Goal: Task Accomplishment & Management: Manage account settings

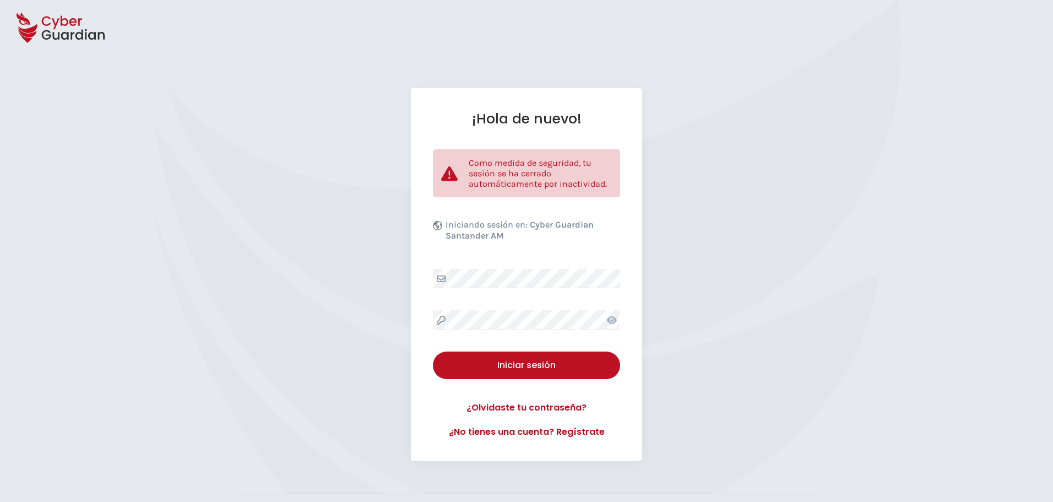
click at [507, 335] on div "¡Hola de nuevo! Como medida de seguridad, tu sesión se ha cerrado automáticamen…" at bounding box center [526, 274] width 231 height 372
click at [610, 316] on icon at bounding box center [612, 319] width 10 height 9
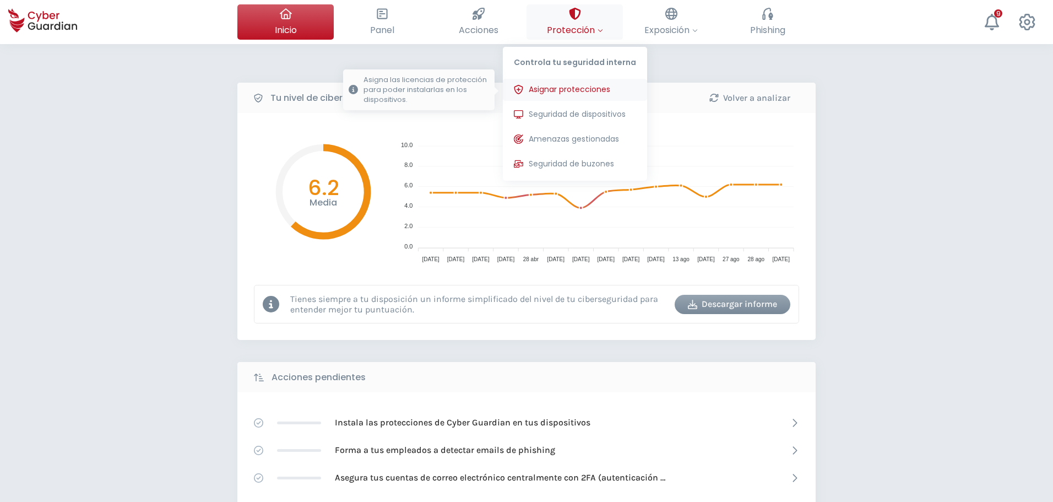
click at [581, 92] on span "Asignar protecciones" at bounding box center [569, 90] width 81 height 12
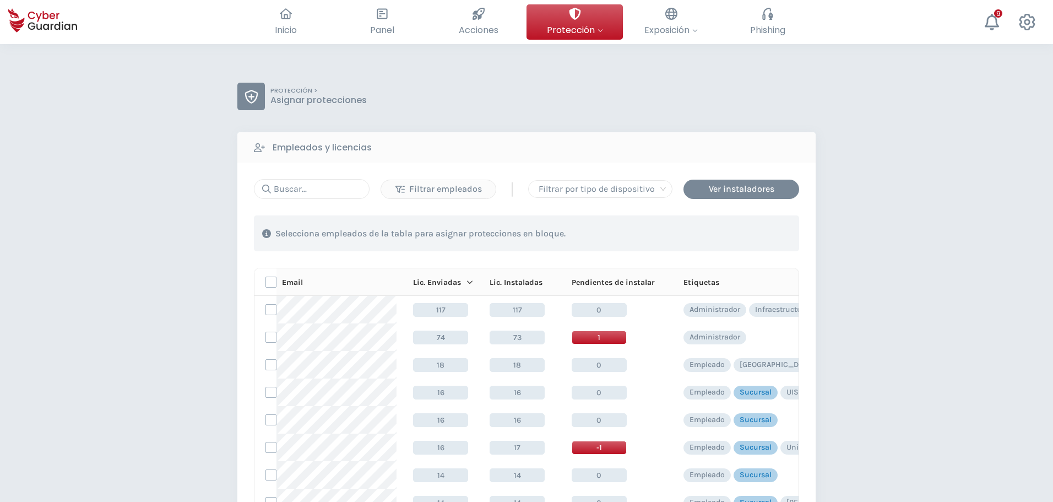
click at [318, 200] on div "Filtrar empleados | Filtrar por tipo de dispositivo Ver instaladores 1 . Con la…" at bounding box center [526, 375] width 545 height 393
click at [315, 194] on input "text" at bounding box center [312, 189] width 116 height 20
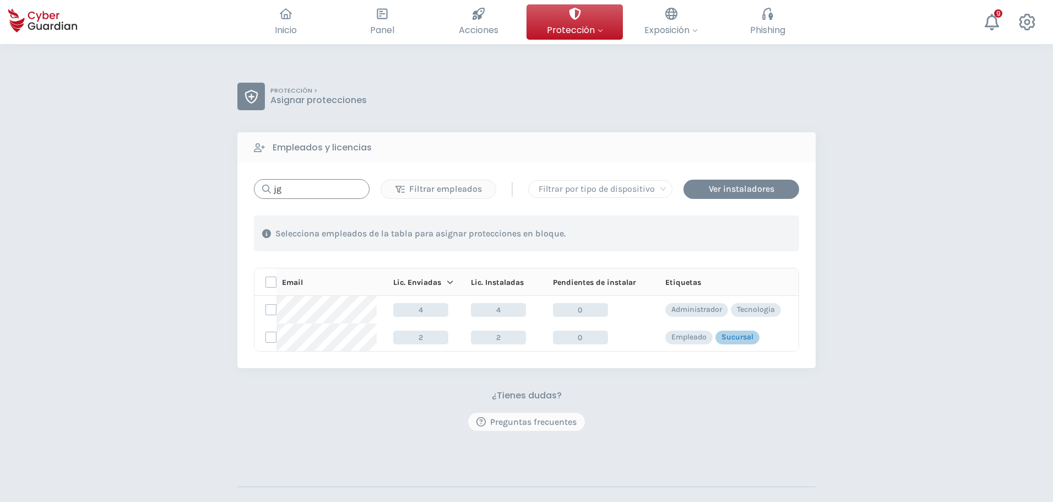
type input "jgo"
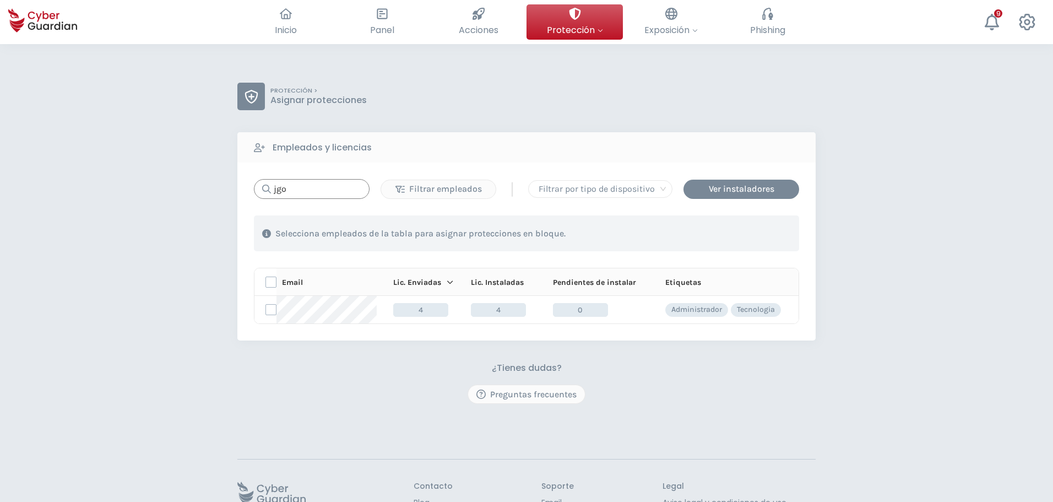
click at [315, 194] on input "jgo" at bounding box center [312, 189] width 116 height 20
drag, startPoint x: 300, startPoint y: 187, endPoint x: 220, endPoint y: 186, distance: 80.4
click at [222, 186] on div "PROTECCIÓN > Asignar protecciones Empleados y licencias jgo Filtrar empleados |…" at bounding box center [526, 310] width 1053 height 532
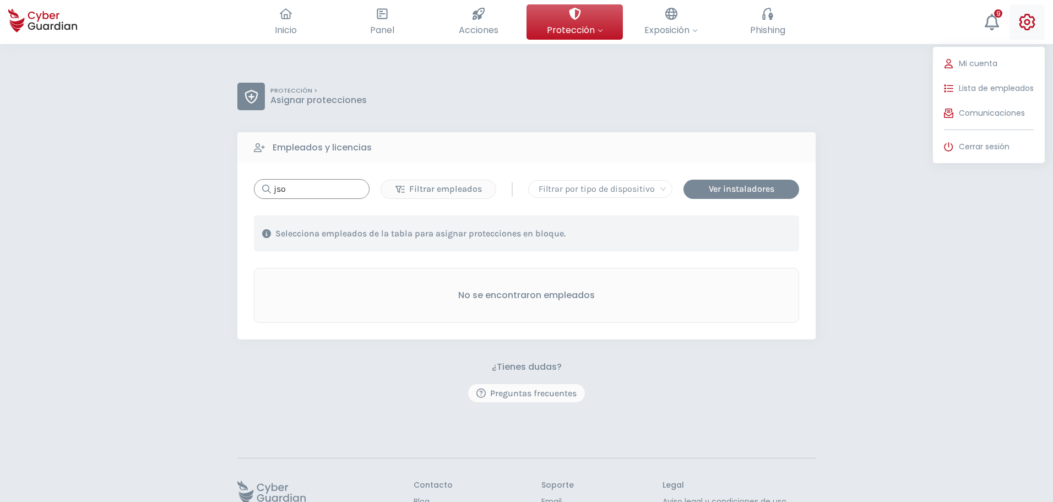
type input "jso"
click at [1025, 24] on icon at bounding box center [1027, 22] width 16 height 17
click at [977, 85] on span "Lista de empleados" at bounding box center [996, 89] width 75 height 12
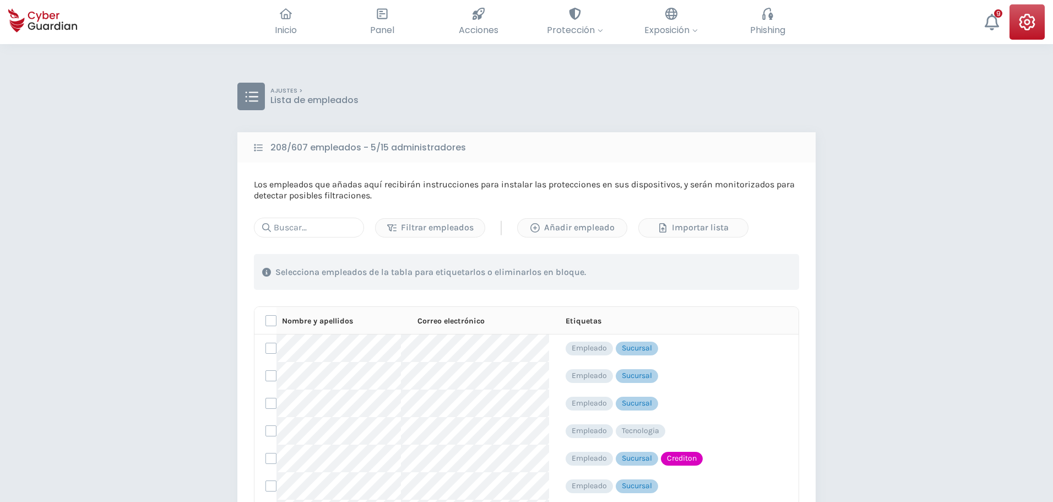
click at [253, 234] on div "Los empleados que añadas aquí recibirán instrucciones para instalar las protecc…" at bounding box center [526, 394] width 578 height 464
click at [284, 227] on input "text" at bounding box center [309, 227] width 110 height 20
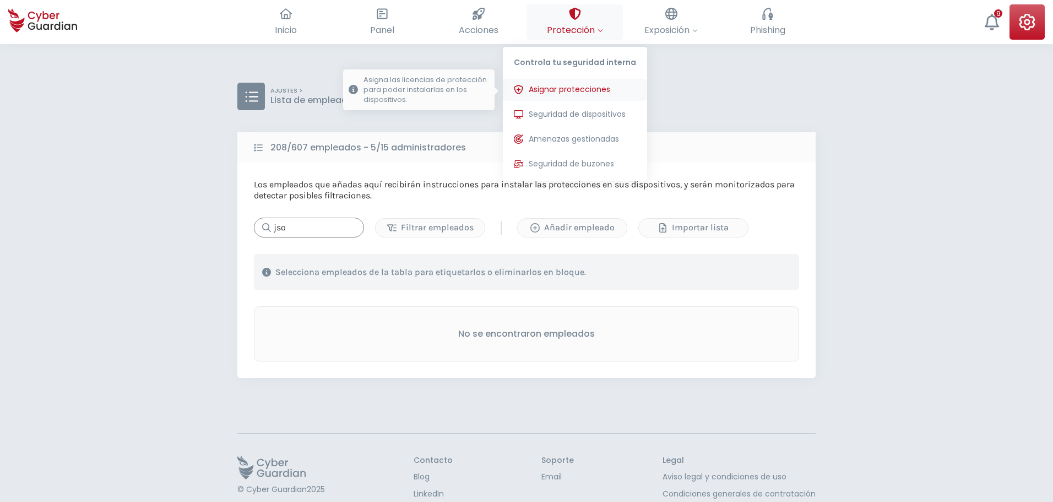
type input "jso"
click at [573, 87] on span "Asignar protecciones" at bounding box center [569, 90] width 81 height 12
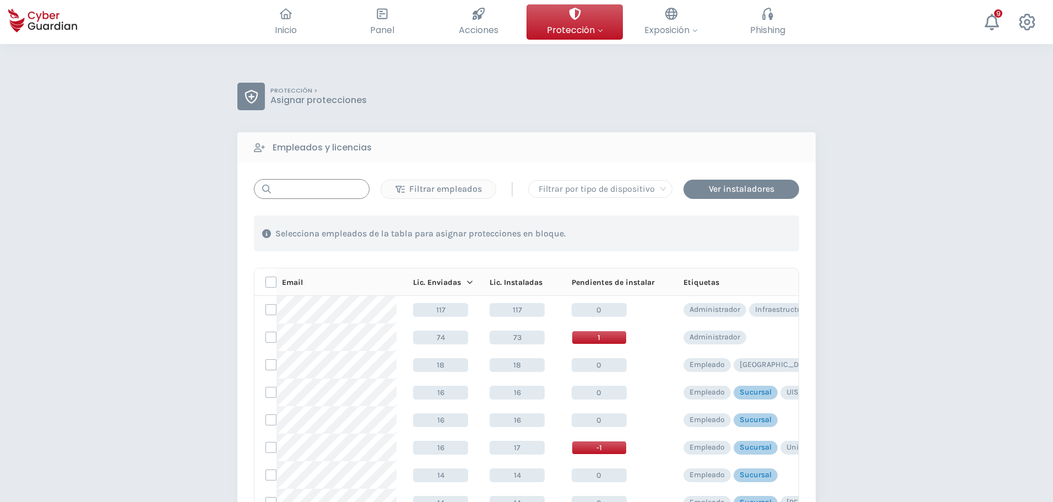
click at [311, 189] on input "text" at bounding box center [312, 189] width 116 height 20
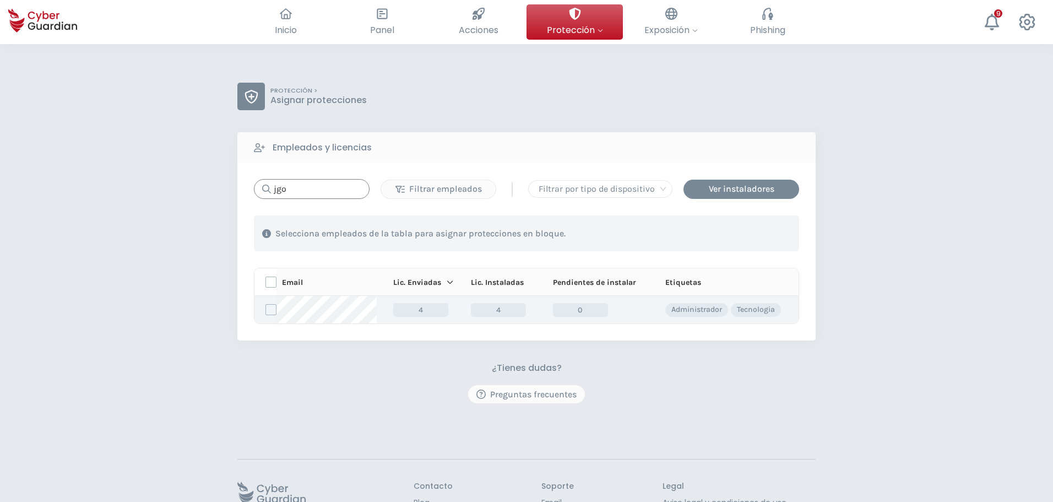
type input "jgo"
click at [265, 309] on td at bounding box center [265, 310] width 22 height 28
click at [272, 309] on label at bounding box center [270, 309] width 11 height 11
click at [266, 309] on input "checkbox" at bounding box center [266, 309] width 0 height 10
click at [753, 234] on div "Asignar protecciones" at bounding box center [732, 233] width 100 height 13
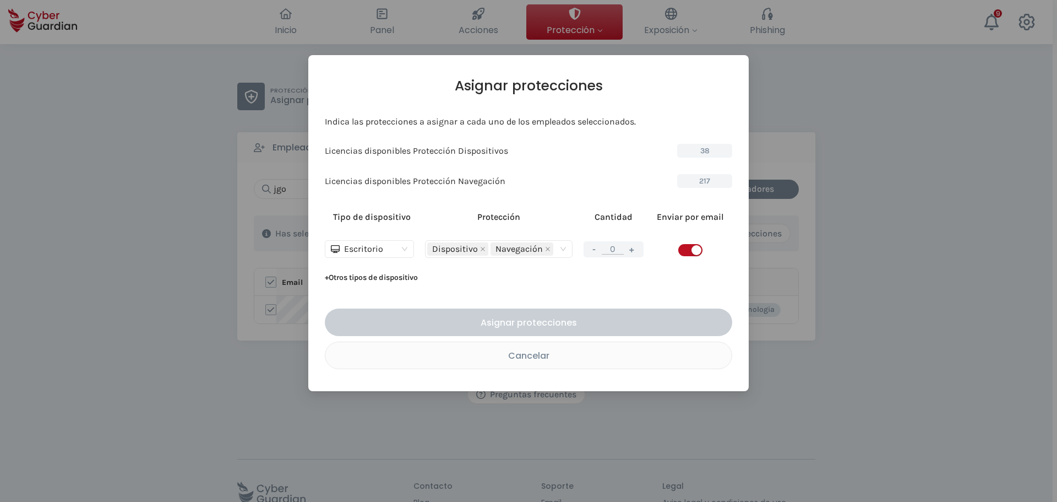
click at [684, 249] on span "button" at bounding box center [690, 250] width 24 height 12
click at [638, 252] on button "+" at bounding box center [631, 249] width 13 height 14
type input "1"
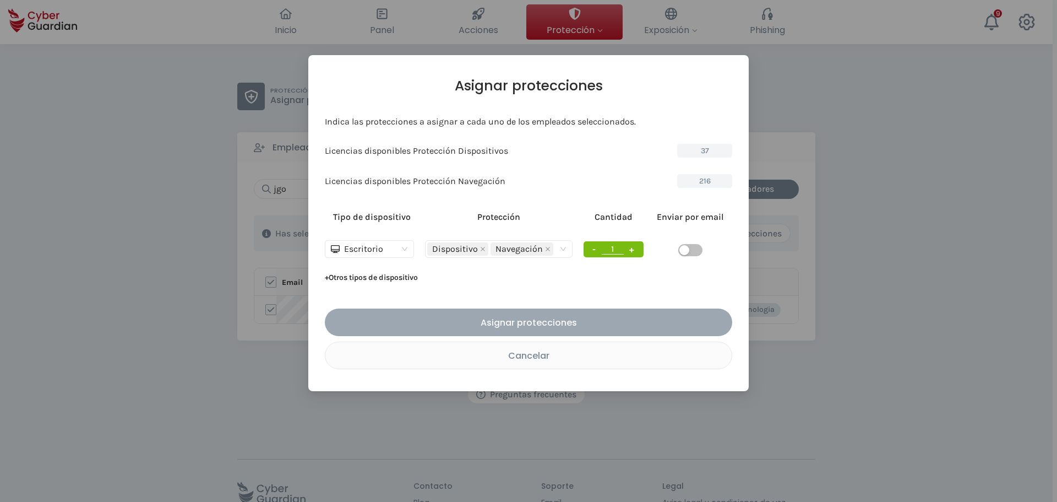
click at [528, 323] on div "Asignar protecciones" at bounding box center [528, 322] width 391 height 14
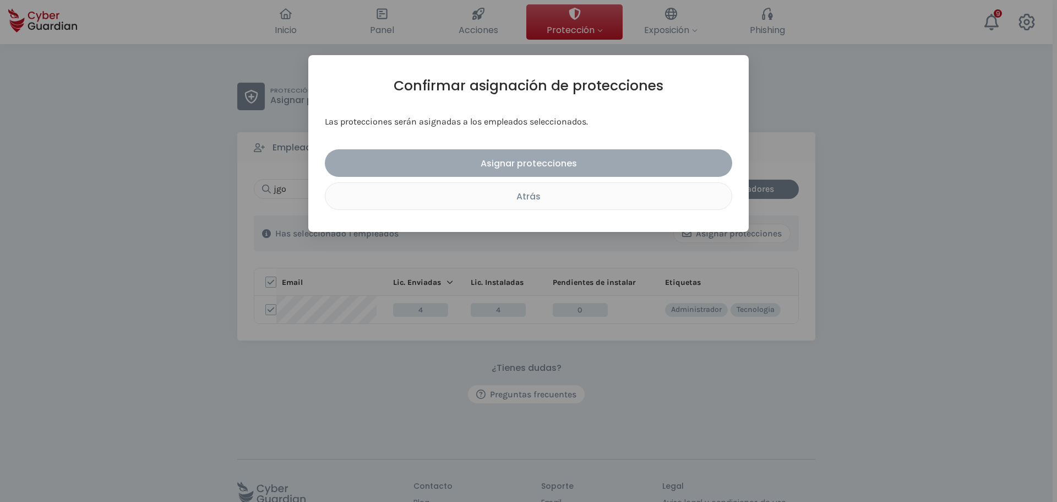
click at [516, 169] on div "Asignar protecciones" at bounding box center [528, 163] width 391 height 14
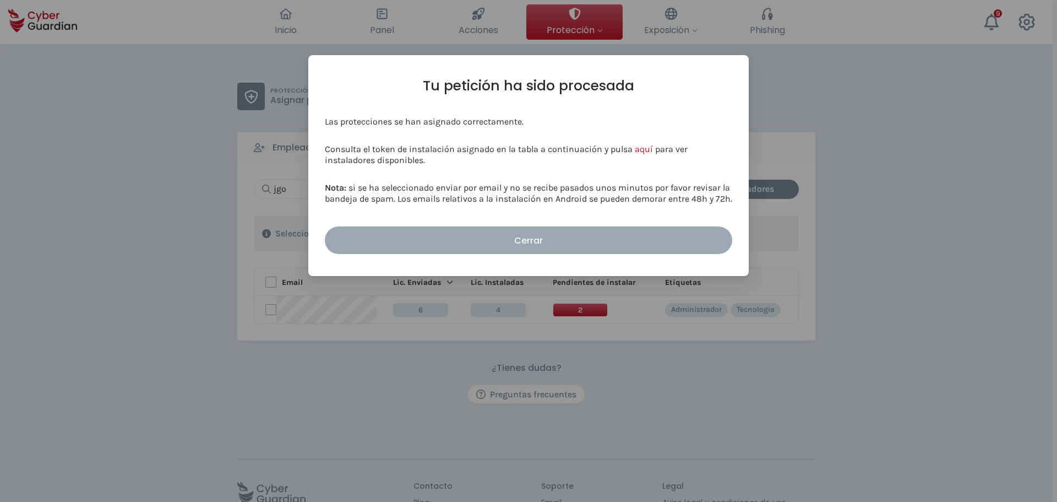
click at [571, 240] on div "Cerrar" at bounding box center [528, 240] width 391 height 14
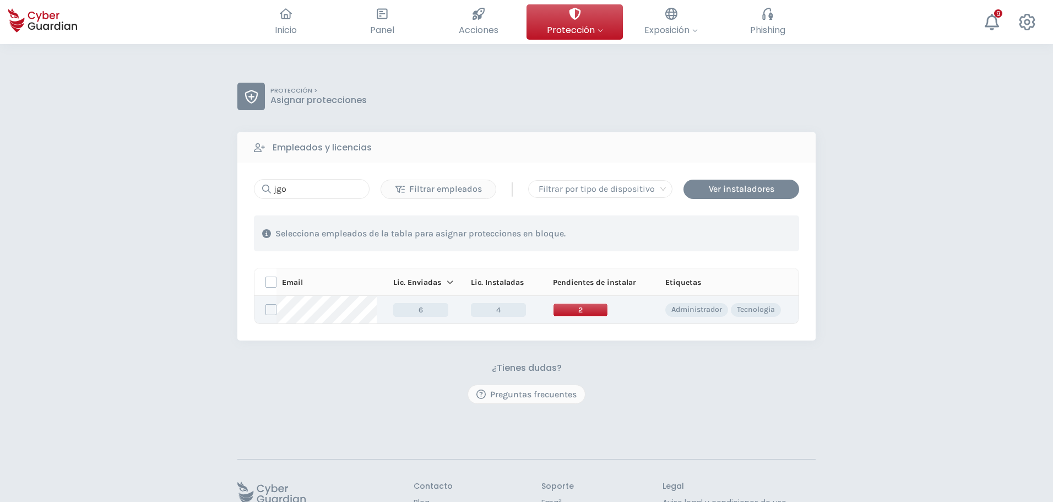
click at [569, 308] on span "2" at bounding box center [580, 310] width 55 height 14
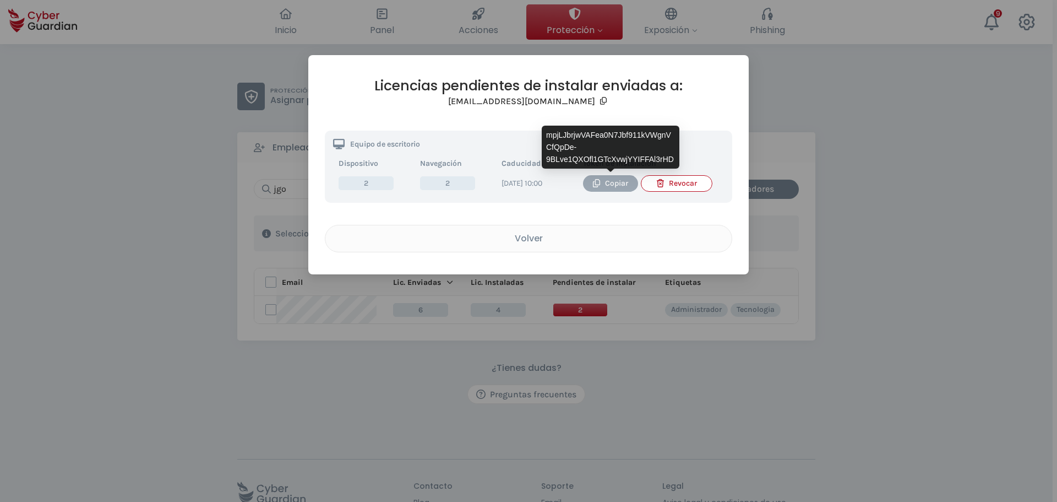
click at [603, 183] on div "Copiar" at bounding box center [610, 183] width 39 height 12
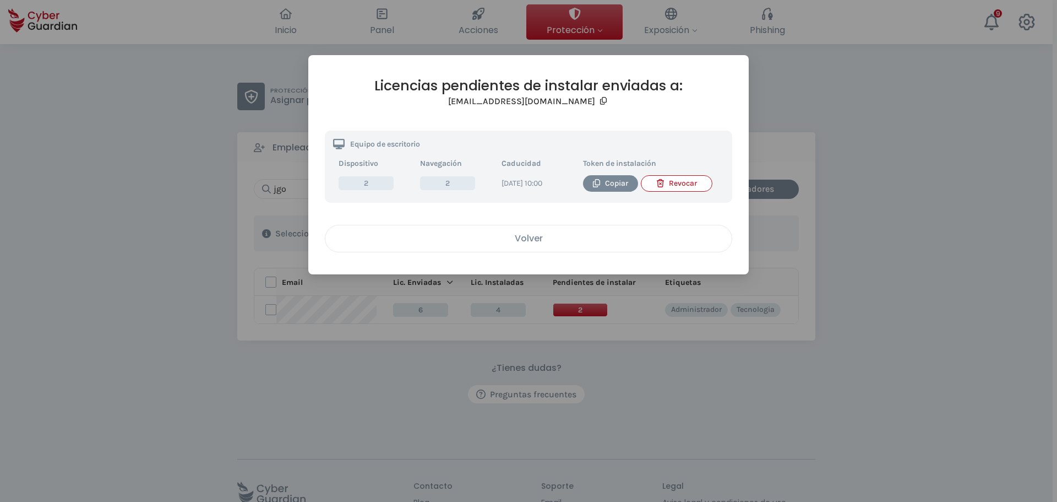
click at [502, 245] on div "Volver" at bounding box center [529, 238] width 390 height 14
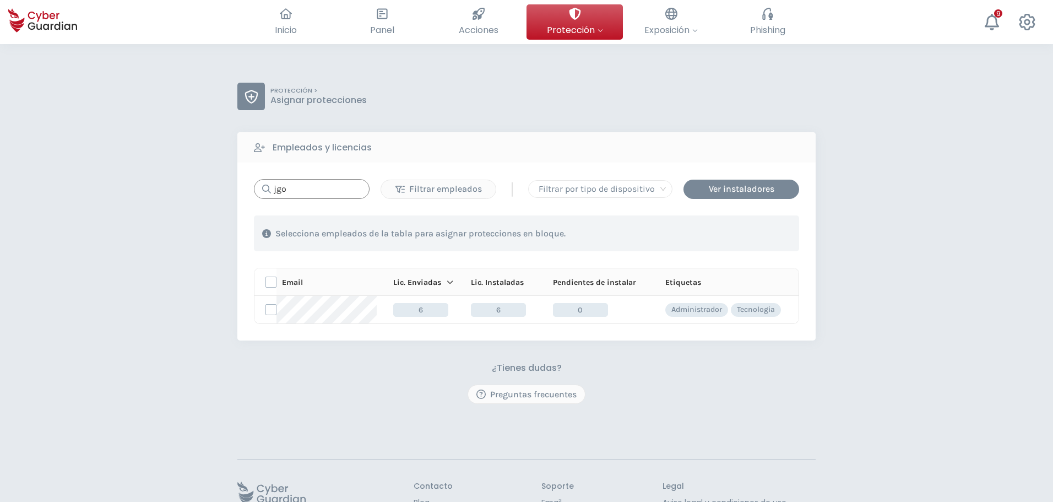
click at [329, 189] on input "jgo" at bounding box center [312, 189] width 116 height 20
type input "ppi"
click at [599, 316] on span "2" at bounding box center [588, 310] width 55 height 14
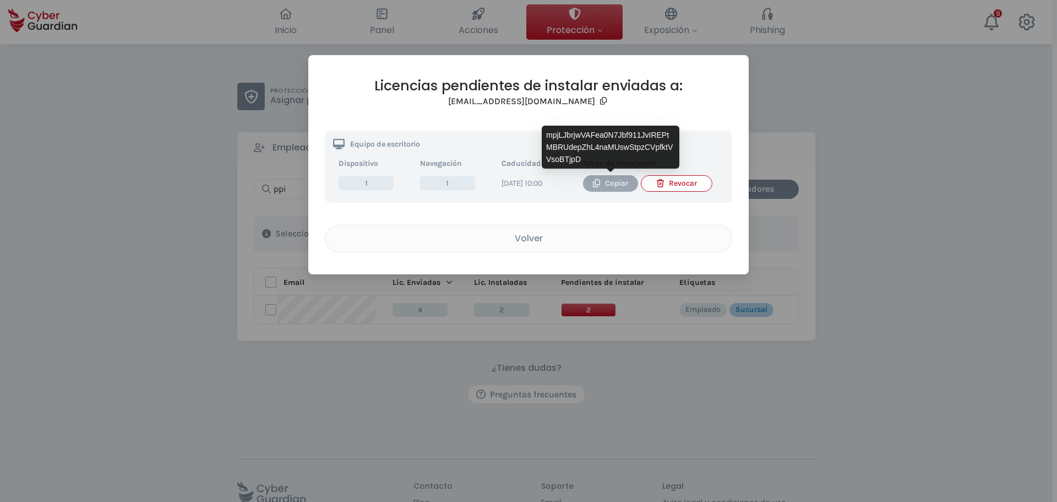
click at [604, 184] on div "Copiar" at bounding box center [610, 183] width 39 height 12
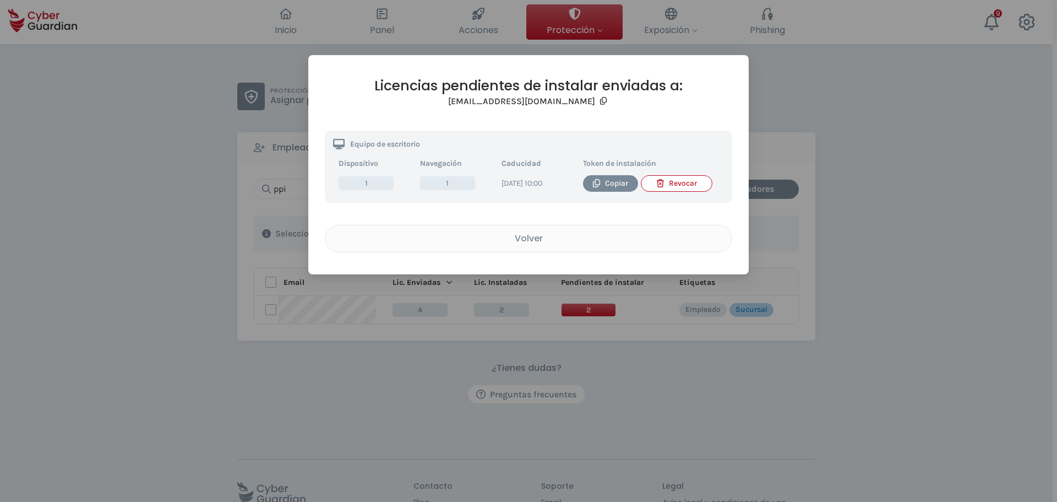
click at [601, 194] on tr "1 1 27/09/2025 a las 10:00 Copiar Revocar" at bounding box center [528, 183] width 391 height 22
click at [605, 184] on div "Copiar" at bounding box center [610, 183] width 39 height 12
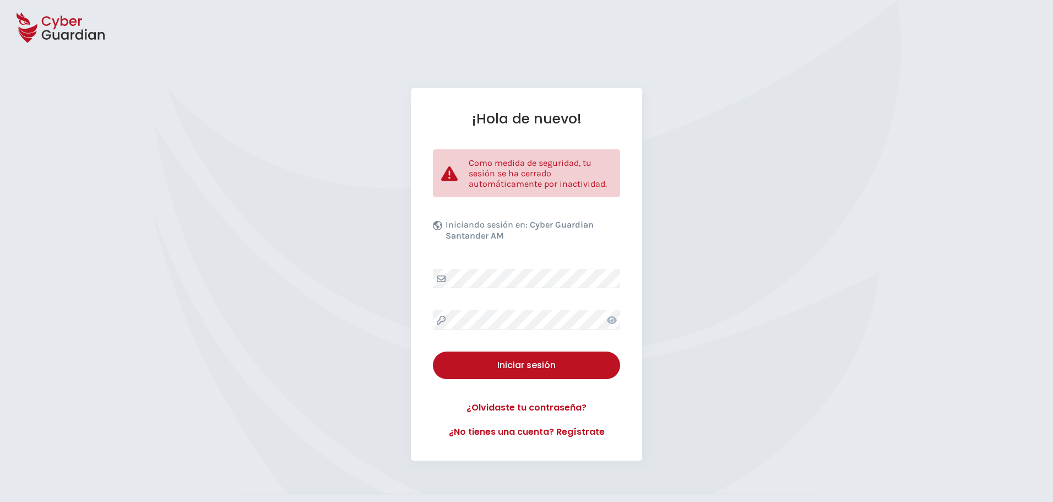
click at [489, 265] on div "¡Hola de nuevo! Como medida de seguridad, tu sesión se ha cerrado automáticamen…" at bounding box center [526, 274] width 231 height 372
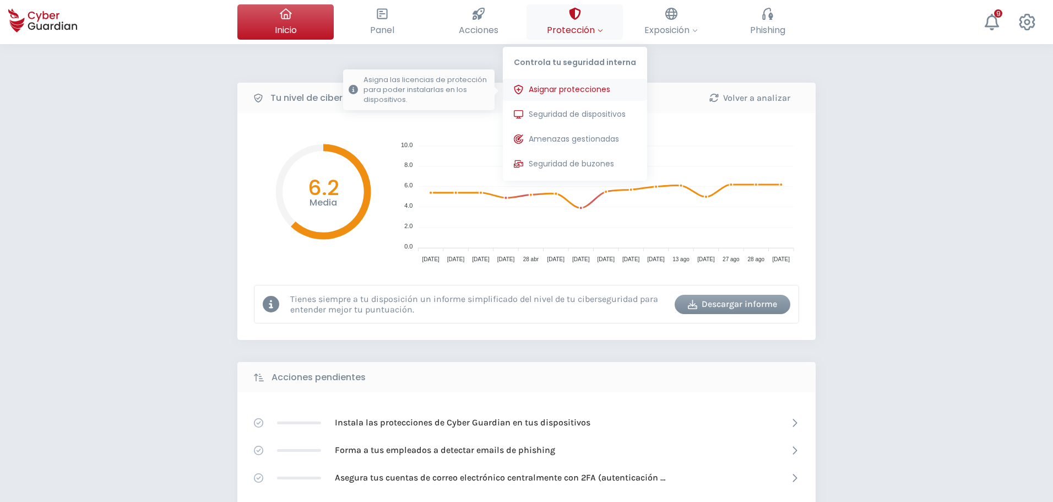
click at [573, 93] on span "Asignar protecciones" at bounding box center [569, 90] width 81 height 12
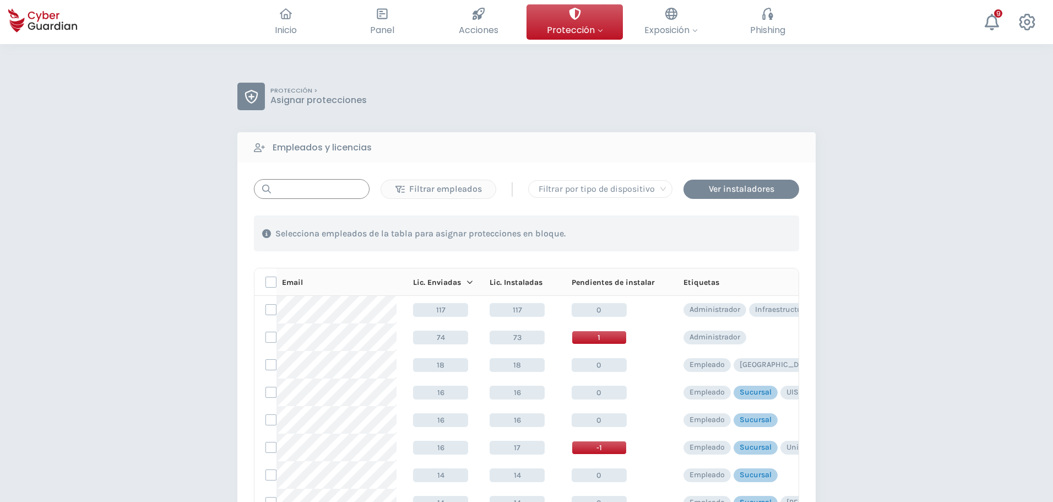
click at [313, 194] on input "text" at bounding box center [312, 189] width 116 height 20
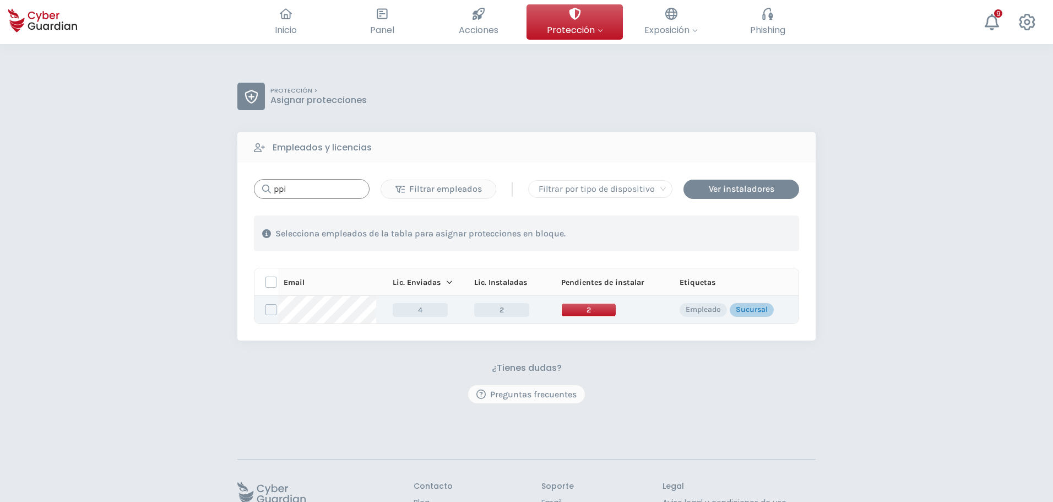
type input "ppi"
click at [607, 313] on span "2" at bounding box center [588, 310] width 55 height 14
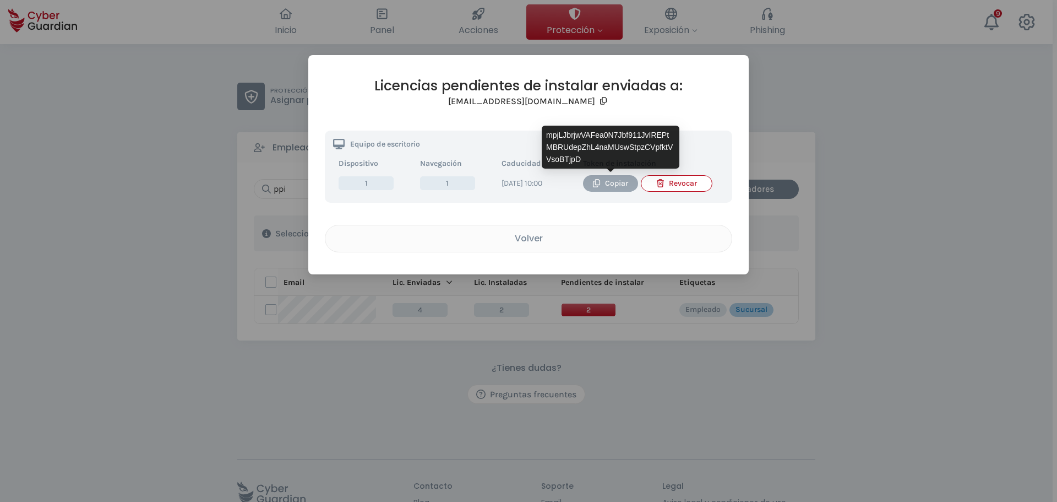
click at [612, 183] on div "Copiar" at bounding box center [610, 183] width 39 height 12
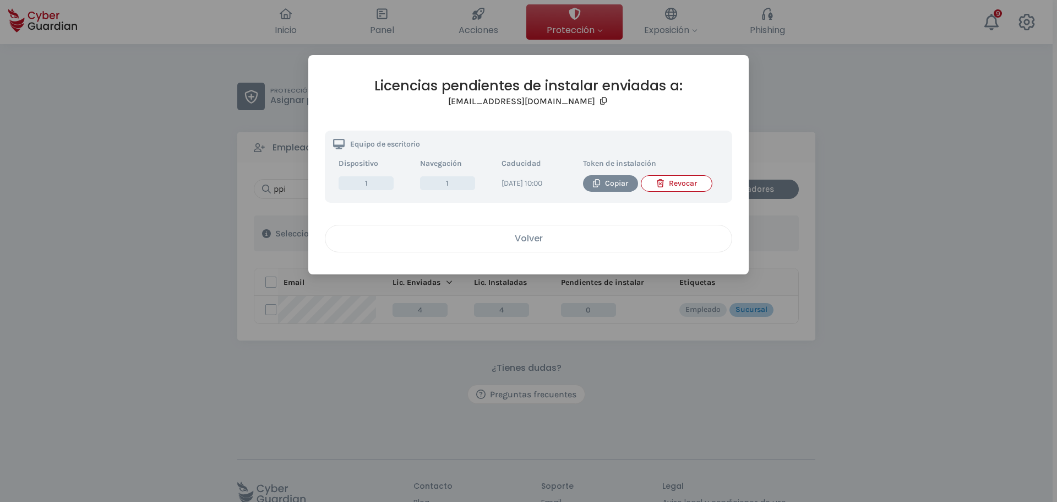
click at [534, 245] on div "Volver" at bounding box center [529, 238] width 390 height 14
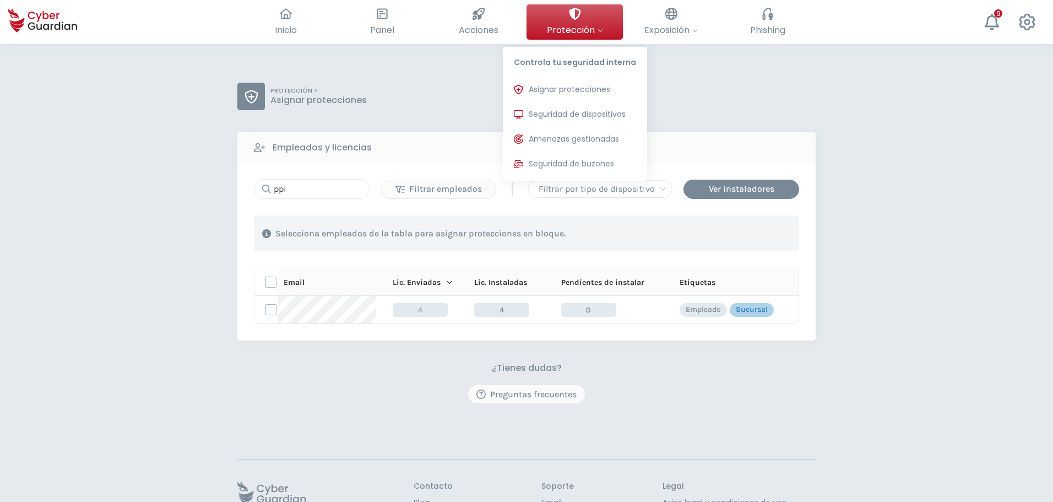
click at [578, 19] on icon at bounding box center [575, 14] width 12 height 12
click at [571, 93] on span "Asignar protecciones" at bounding box center [569, 90] width 81 height 12
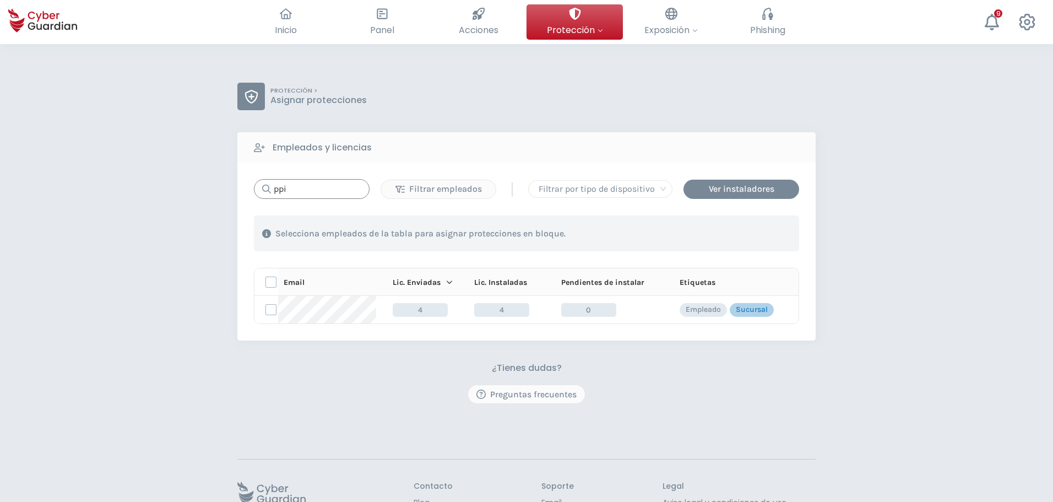
drag, startPoint x: 296, startPoint y: 189, endPoint x: 140, endPoint y: 189, distance: 156.4
click at [204, 188] on div "PROTECCIÓN > Asignar protecciones Empleados y licencias ppi Filtrar empleados |…" at bounding box center [526, 310] width 1053 height 532
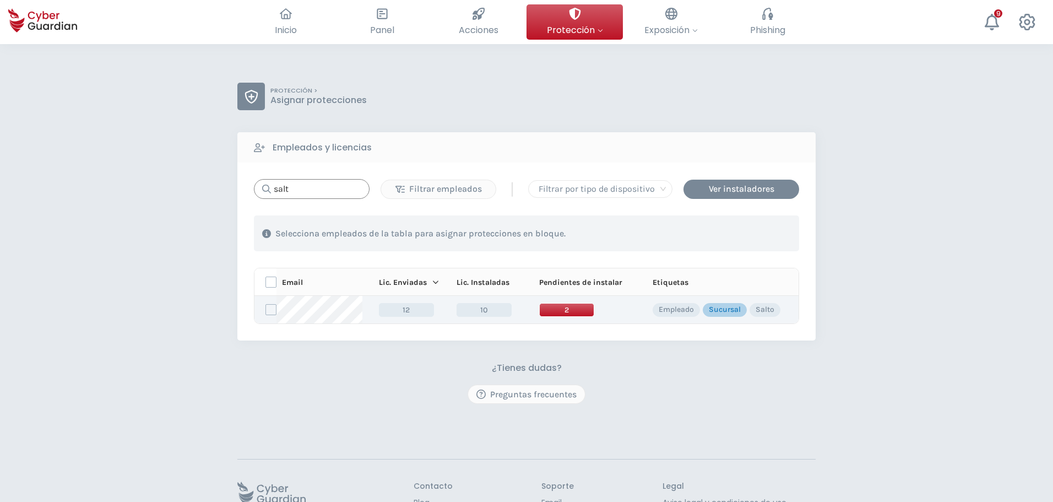
type input "salt"
click at [551, 309] on span "2" at bounding box center [566, 310] width 55 height 14
